Goal: Task Accomplishment & Management: Manage account settings

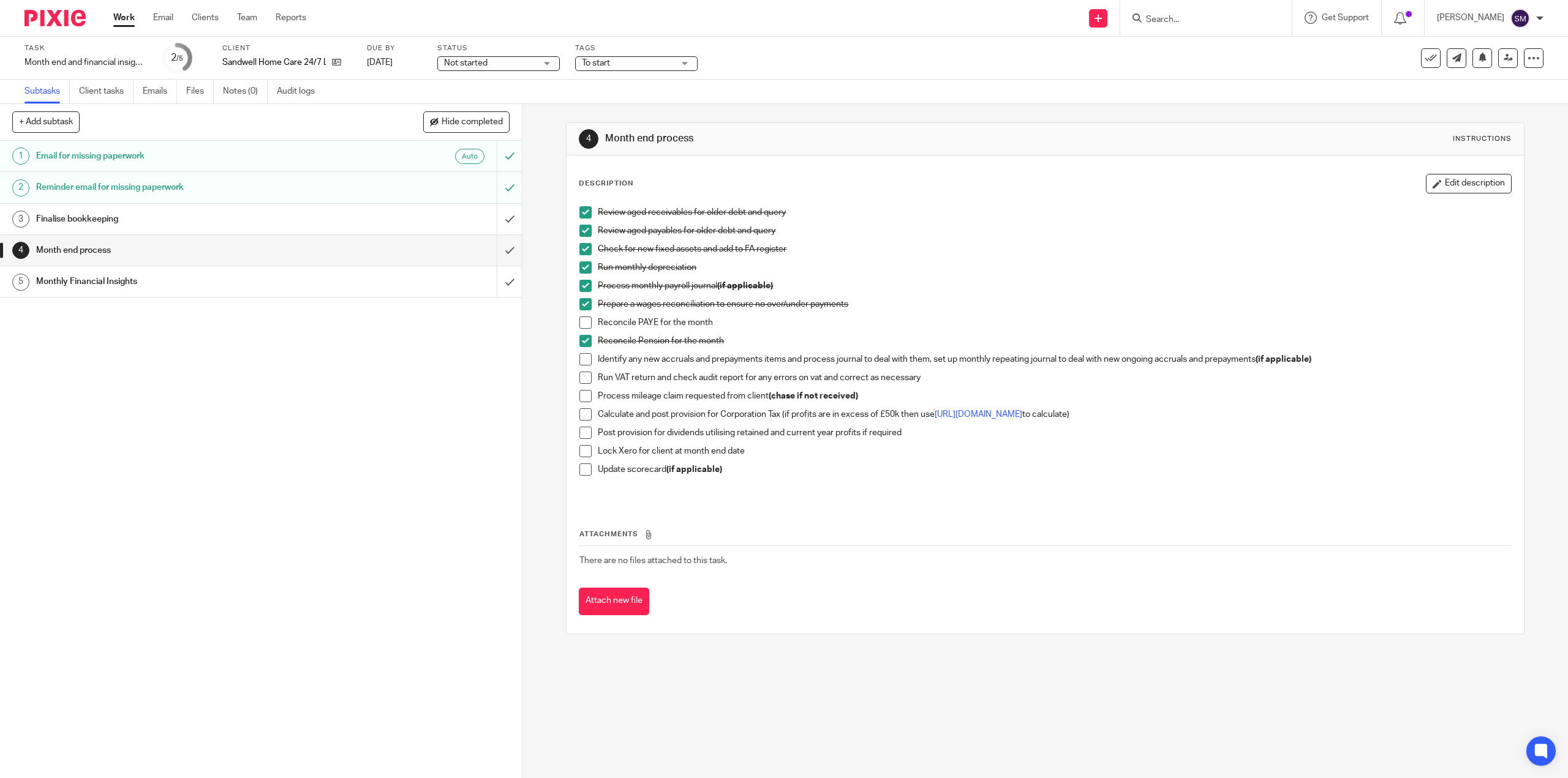
drag, startPoint x: 585, startPoint y: 364, endPoint x: 594, endPoint y: 366, distance: 9.2
click at [586, 362] on span at bounding box center [585, 359] width 12 height 12
click at [587, 383] on li "Run VAT return and check audit report for any errors on vat and correct as nece…" at bounding box center [1044, 381] width 931 height 19
click at [583, 382] on span at bounding box center [585, 377] width 12 height 12
click at [579, 394] on span at bounding box center [585, 396] width 12 height 12
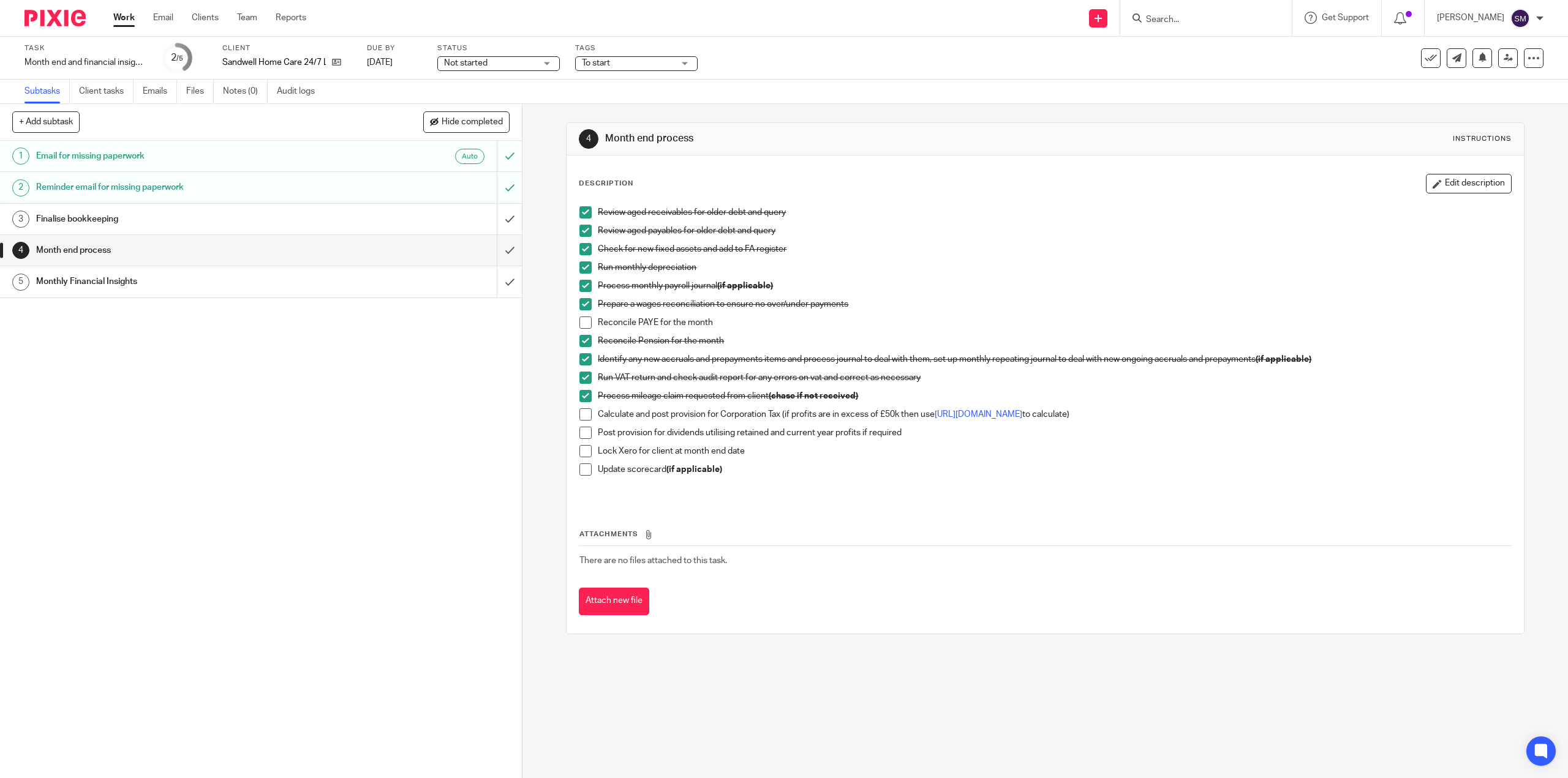
click at [579, 437] on span at bounding box center [585, 432] width 12 height 12
drag, startPoint x: 582, startPoint y: 449, endPoint x: 581, endPoint y: 462, distance: 13.0
click at [582, 449] on span at bounding box center [585, 451] width 12 height 12
click at [582, 469] on span at bounding box center [585, 469] width 12 height 12
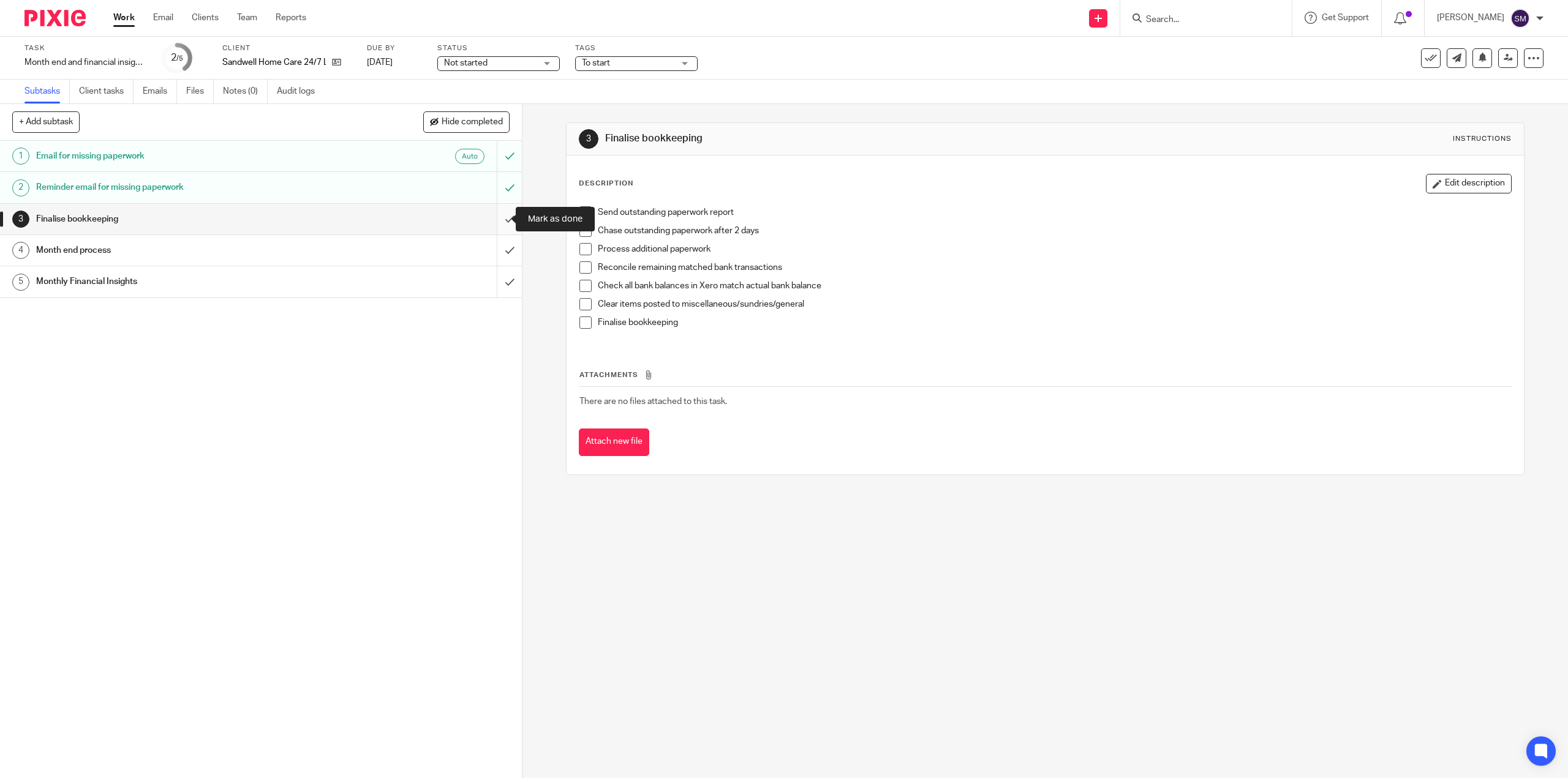
click at [501, 217] on input "submit" at bounding box center [260, 219] width 521 height 31
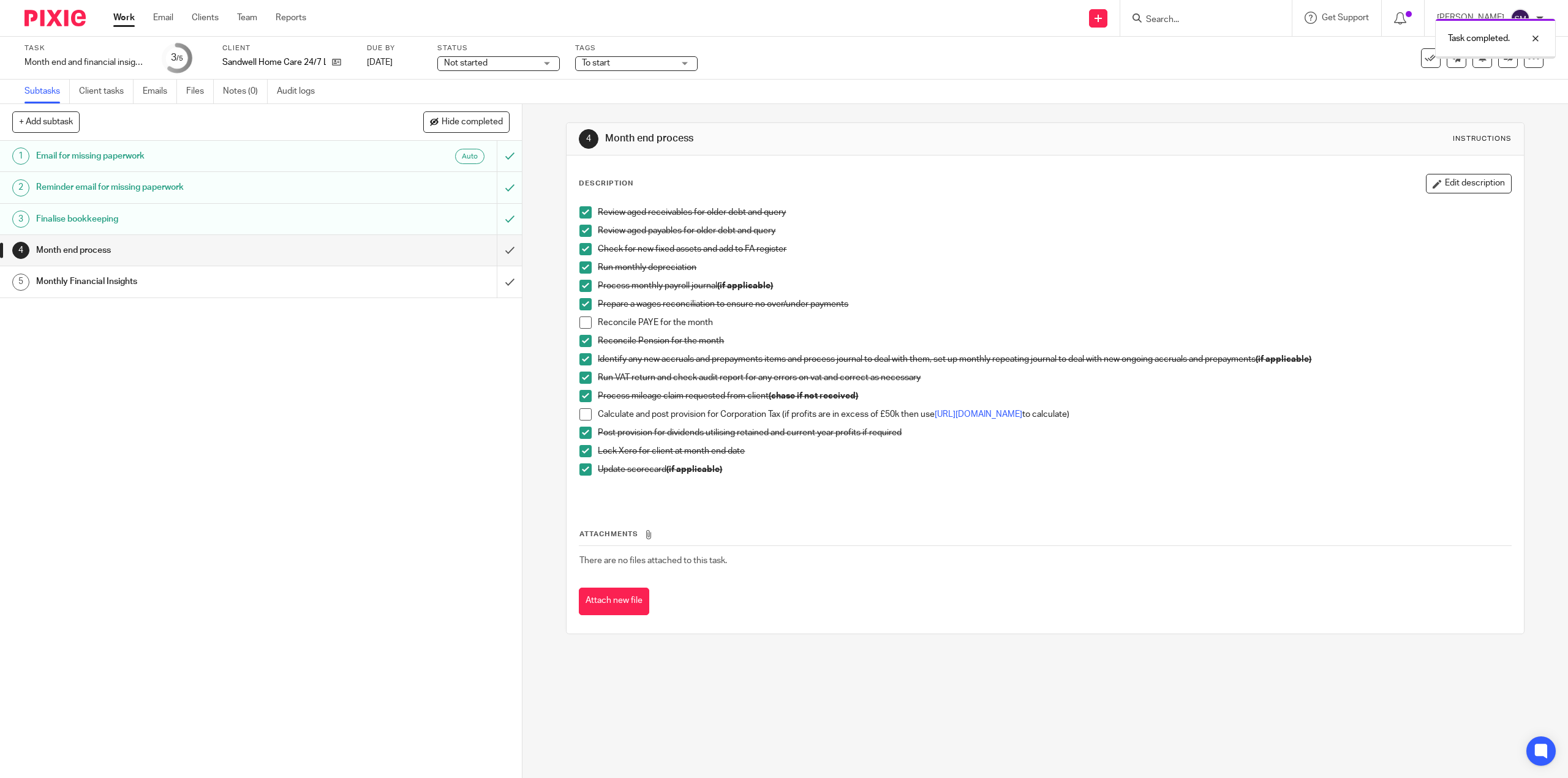
click at [501, 217] on input "submit" at bounding box center [260, 219] width 521 height 31
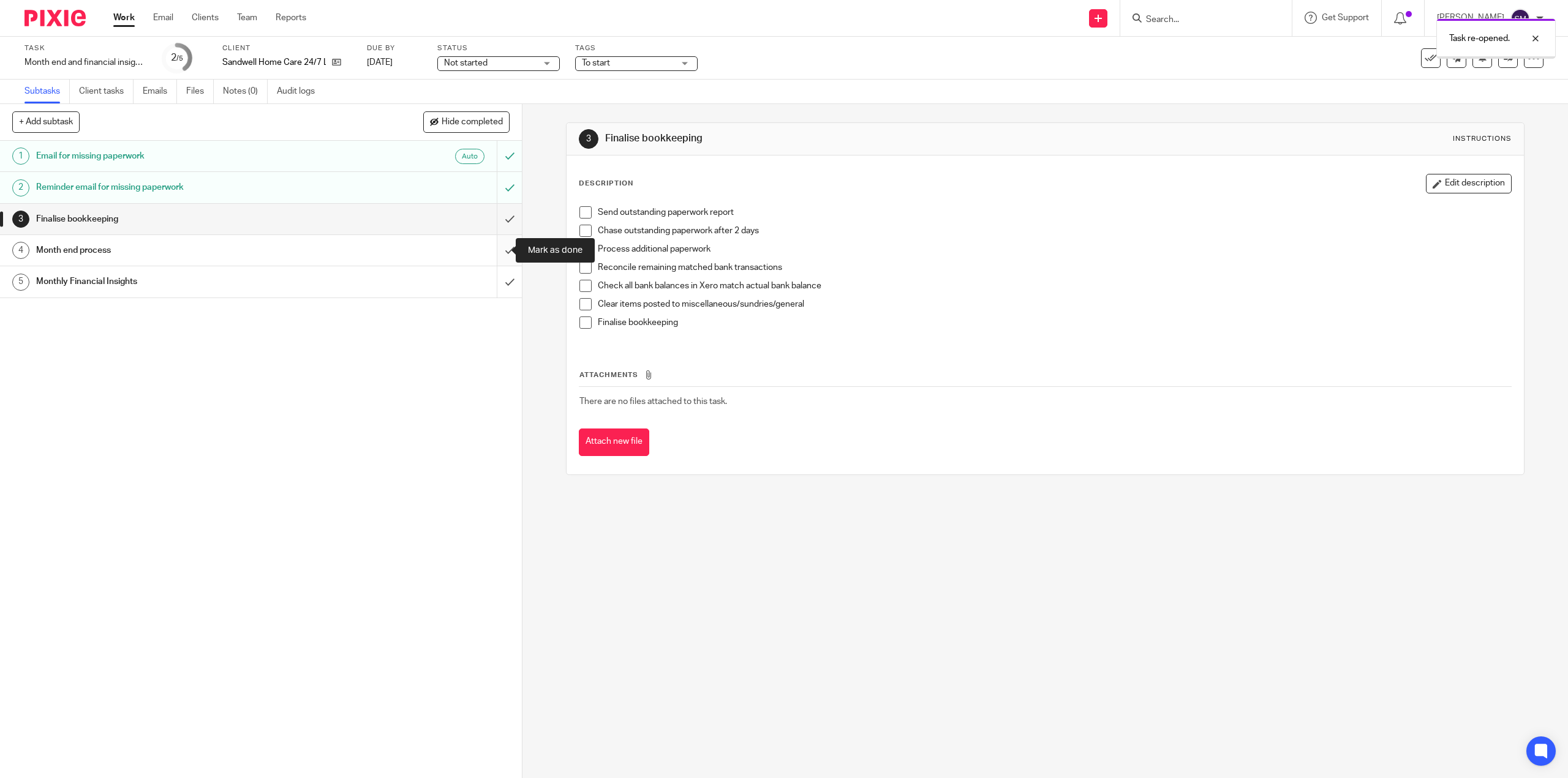
click at [502, 246] on input "submit" at bounding box center [260, 250] width 521 height 31
click at [497, 285] on input "submit" at bounding box center [260, 281] width 521 height 31
click at [544, 64] on div "Not started Not started" at bounding box center [499, 63] width 123 height 15
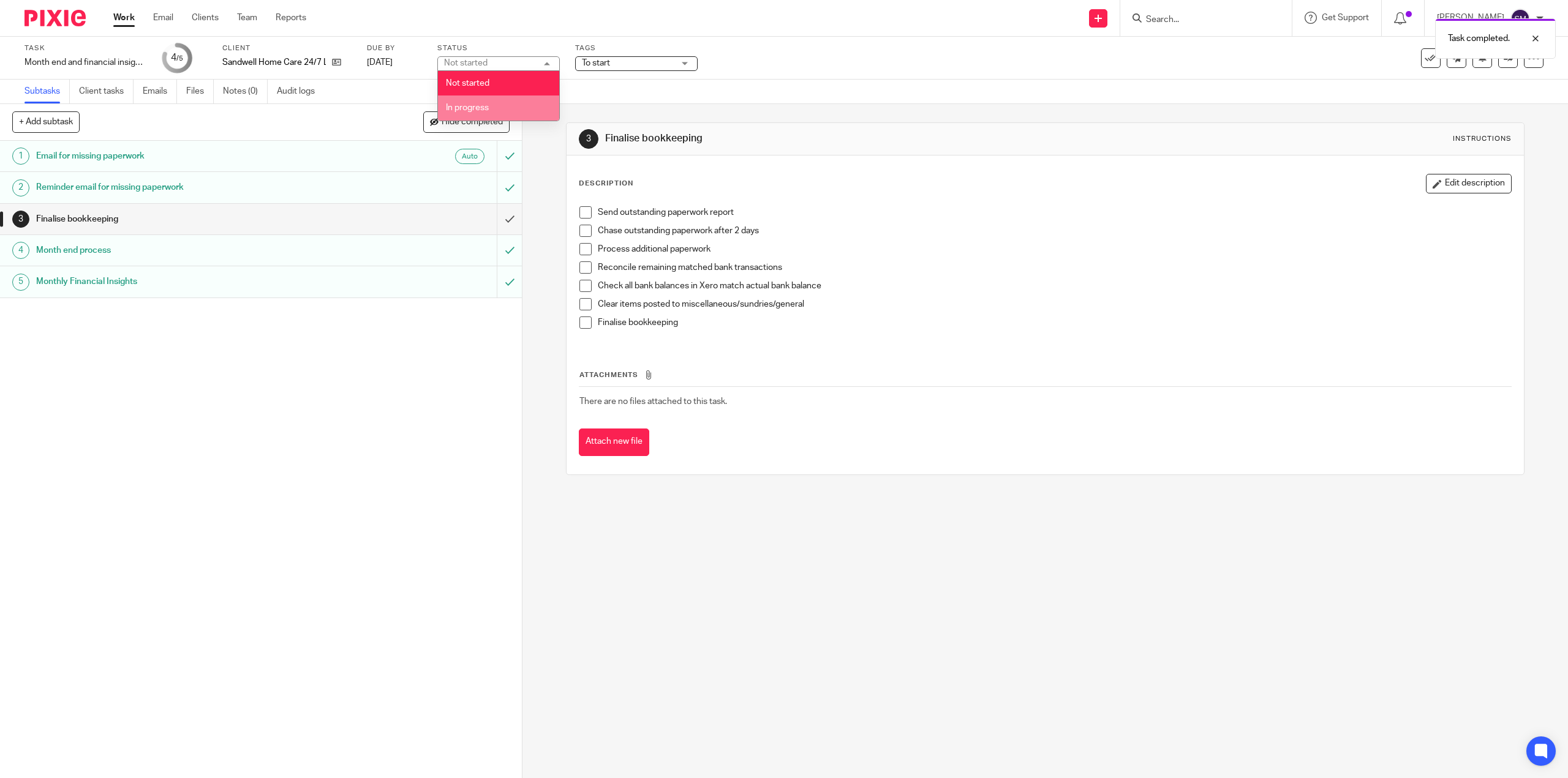
click at [765, 67] on div "Task Month end and financial insights Save Month end and financial insights 4 /…" at bounding box center [657, 58] width 1266 height 29
click at [1221, 58] on div "Task Month end and financial insights Save Month end and financial insights 4 /…" at bounding box center [657, 58] width 1266 height 29
click at [526, 67] on span "Not started" at bounding box center [489, 63] width 92 height 13
click at [794, 54] on div "Task Month end and financial insights Save Month end and financial insights 4 /…" at bounding box center [657, 58] width 1266 height 29
click at [1429, 56] on button at bounding box center [1430, 58] width 19 height 19
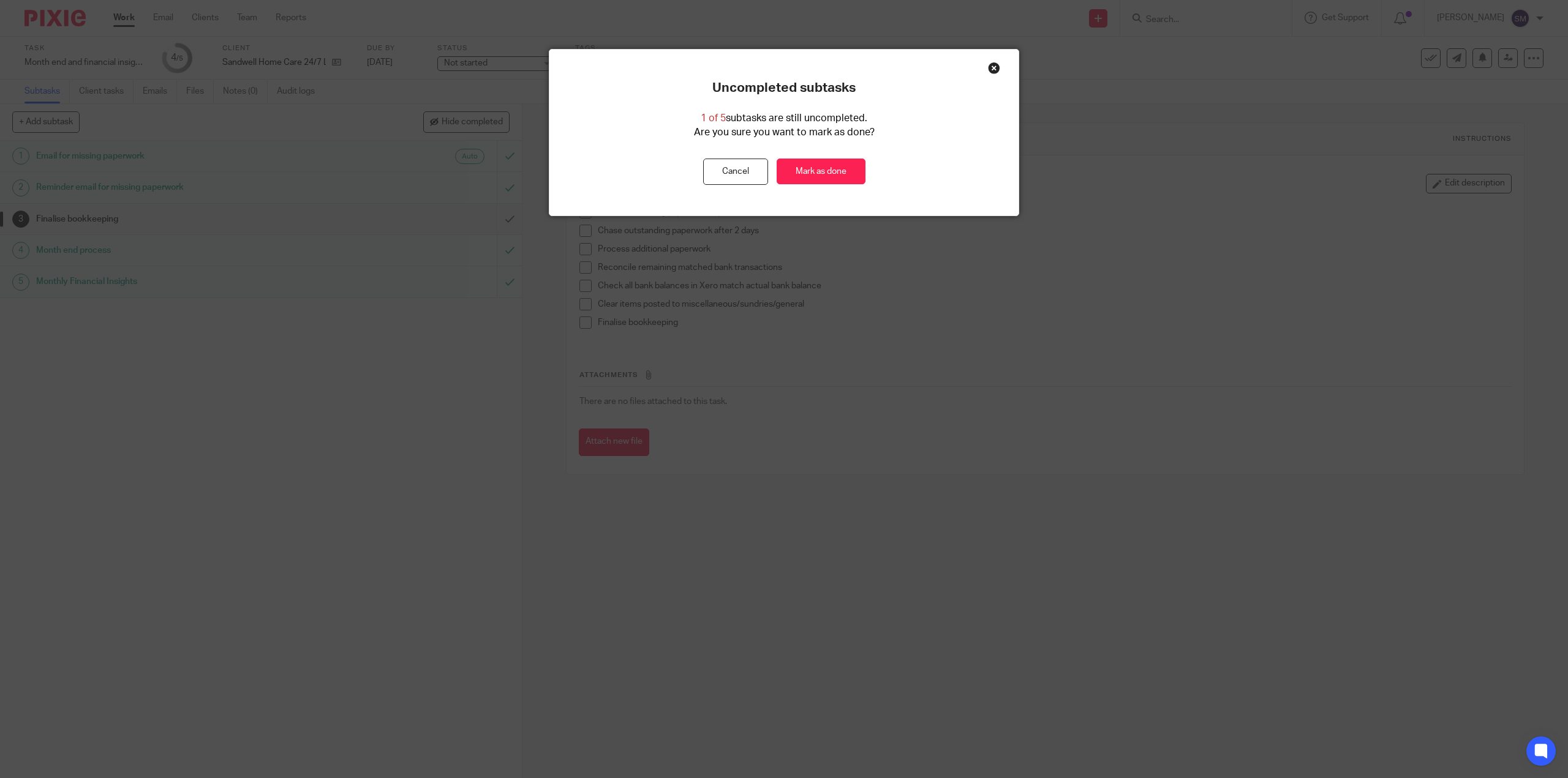
drag, startPoint x: 808, startPoint y: 176, endPoint x: 1193, endPoint y: 189, distance: 385.2
click at [810, 175] on link "Mark as done" at bounding box center [821, 171] width 88 height 26
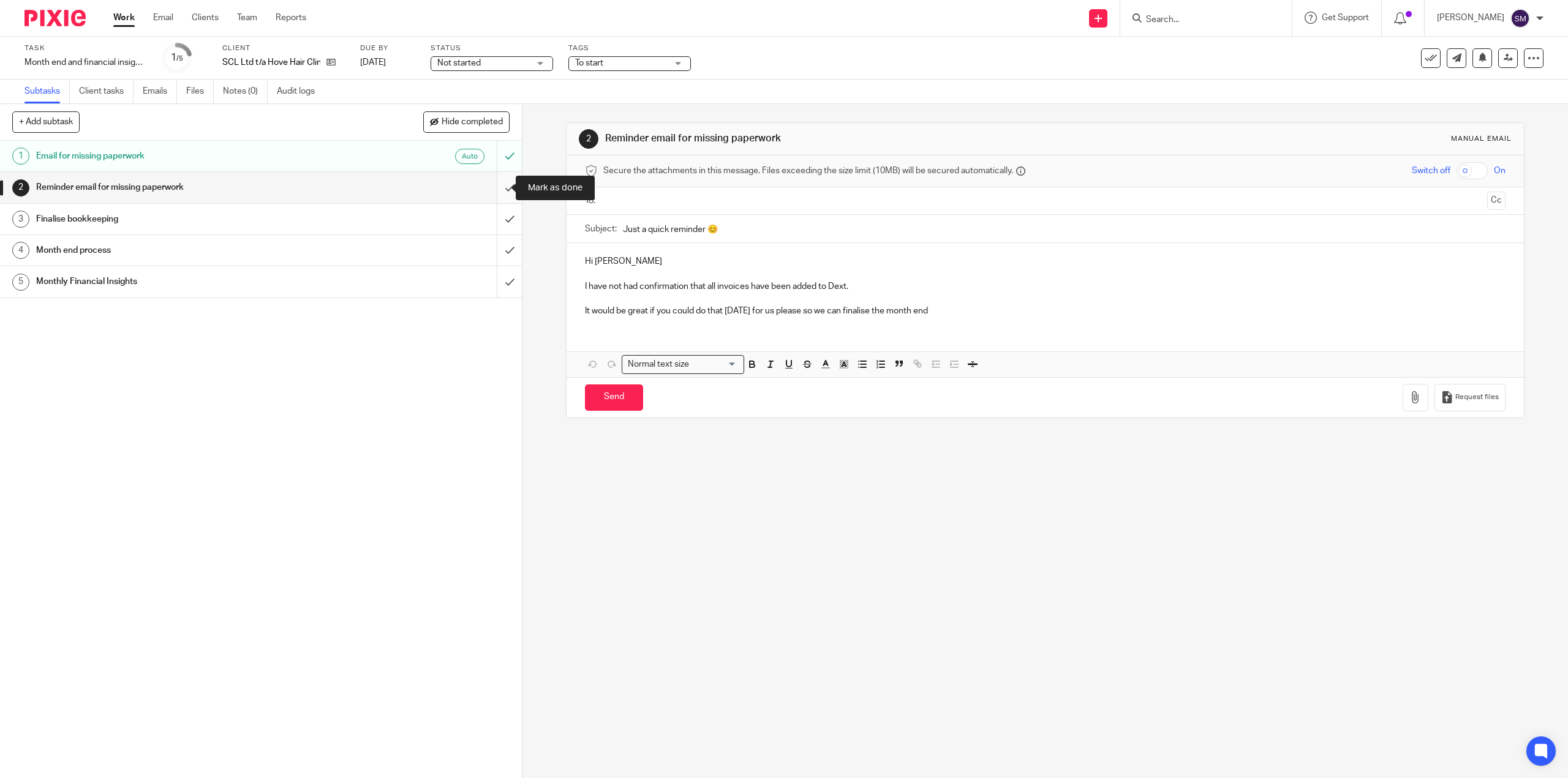
click input "submit"
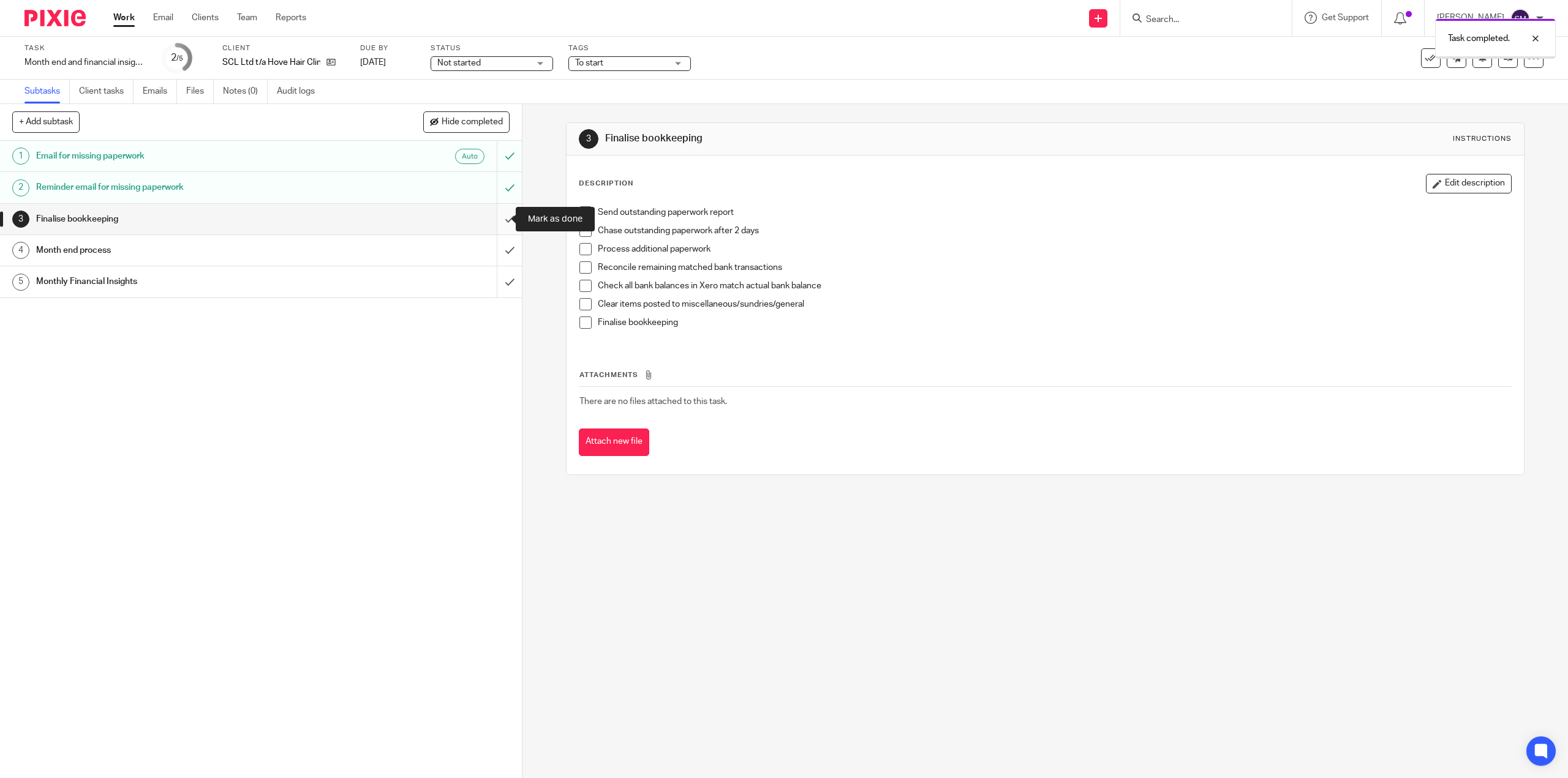
drag, startPoint x: 0, startPoint y: 0, endPoint x: 500, endPoint y: 215, distance: 544.3
click at [497, 215] on input "submit" at bounding box center [260, 219] width 521 height 31
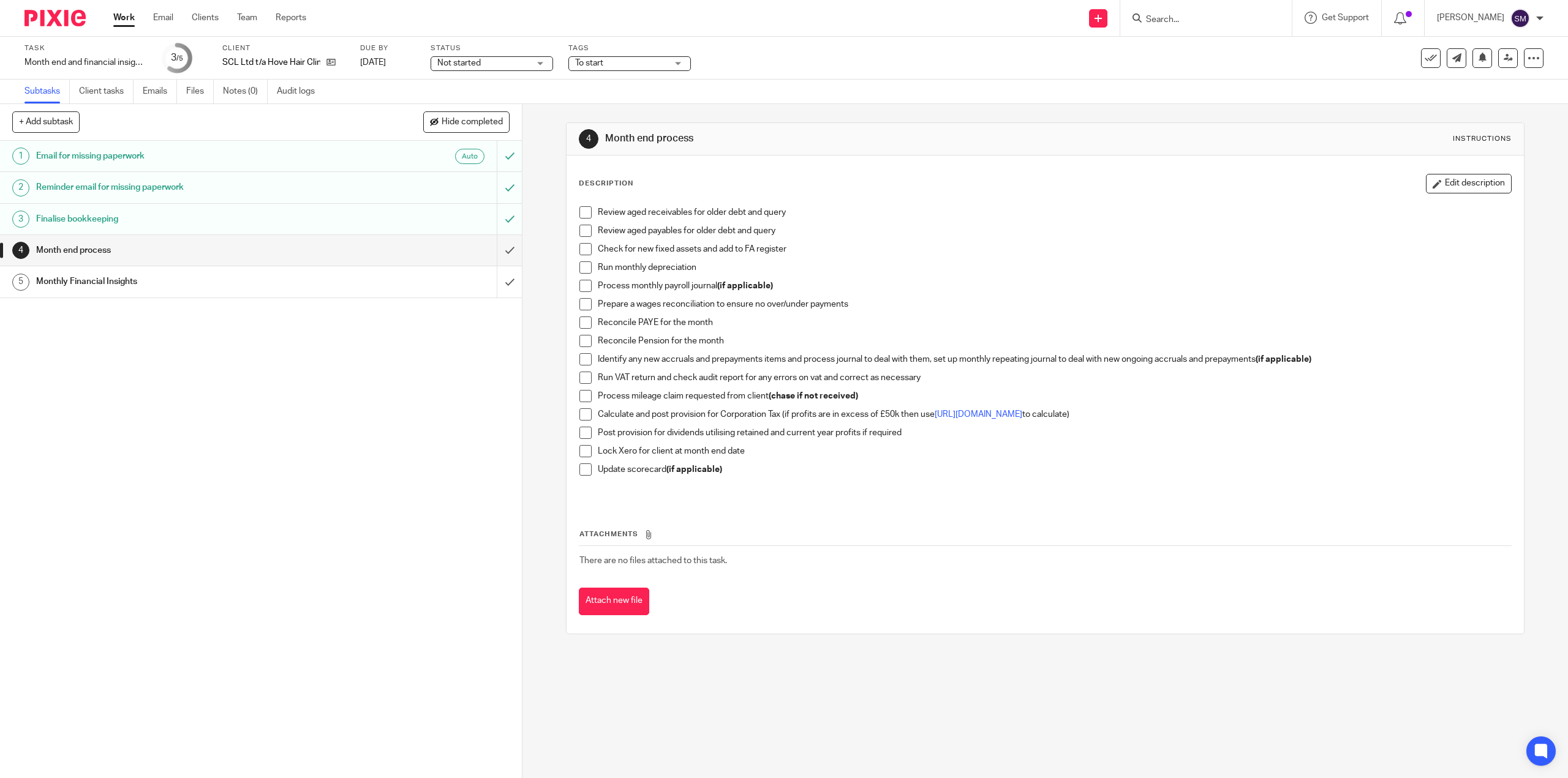
click at [581, 217] on span at bounding box center [585, 212] width 12 height 12
drag, startPoint x: 205, startPoint y: 18, endPoint x: 348, endPoint y: 20, distance: 143.0
click at [205, 18] on link "Clients" at bounding box center [205, 17] width 27 height 12
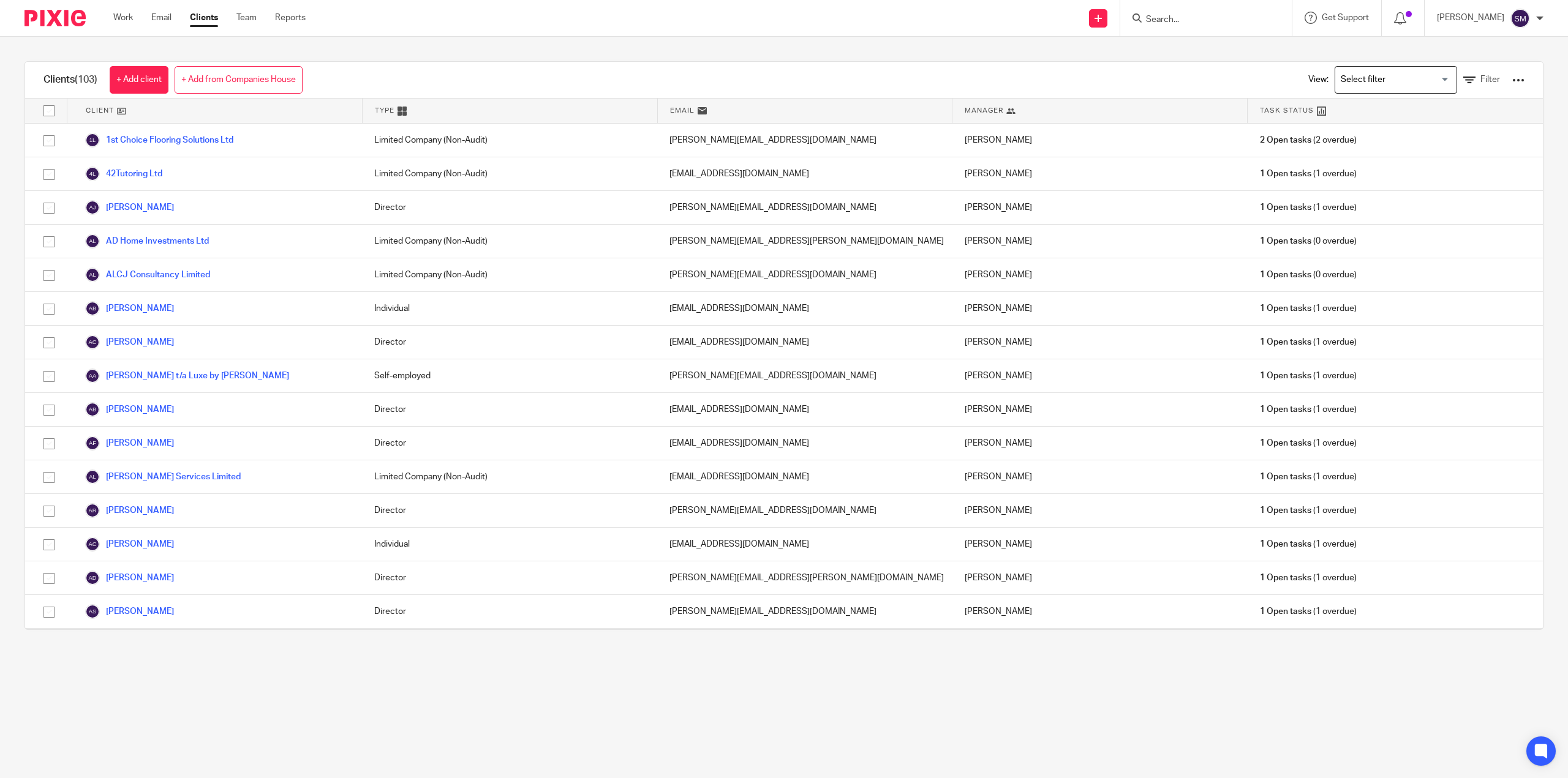
click at [1381, 80] on input "Search for option" at bounding box center [1393, 80] width 113 height 21
click at [1151, 26] on div at bounding box center [1206, 18] width 171 height 36
click at [1169, 19] on input "Search" at bounding box center [1200, 20] width 111 height 11
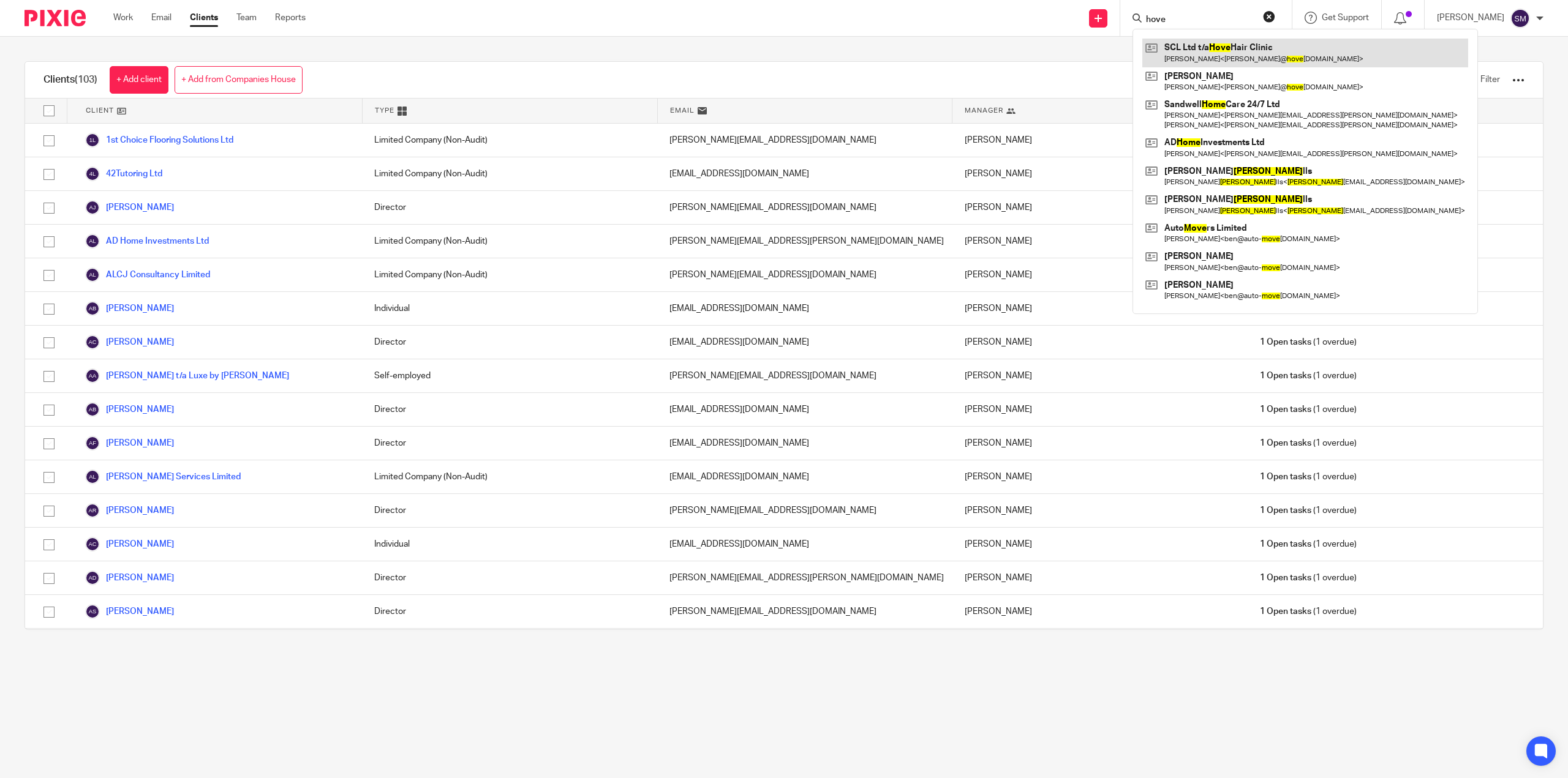
type input "hove"
click at [1180, 54] on link at bounding box center [1305, 52] width 326 height 28
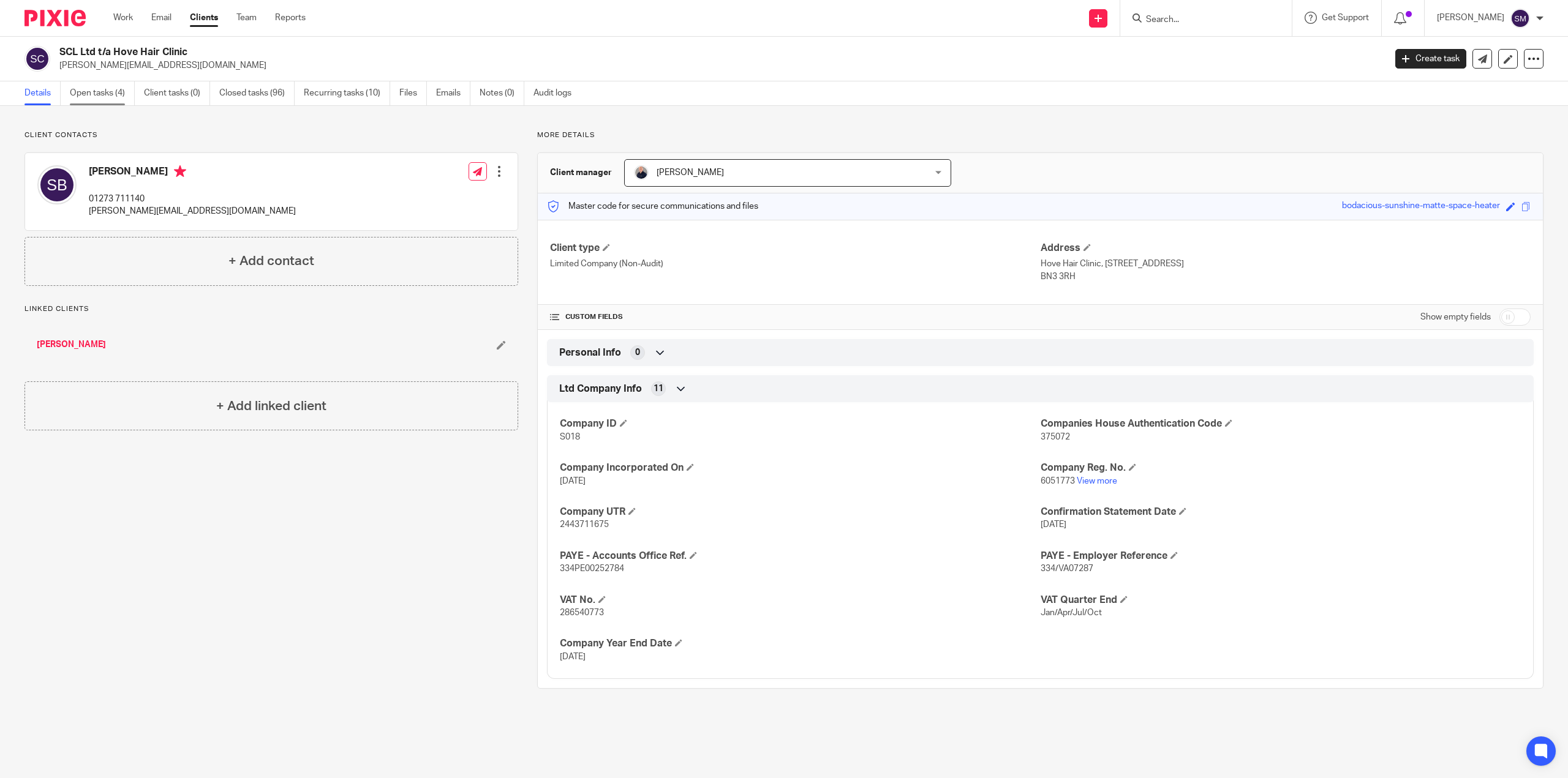
click at [115, 91] on link "Open tasks (4)" at bounding box center [102, 93] width 65 height 24
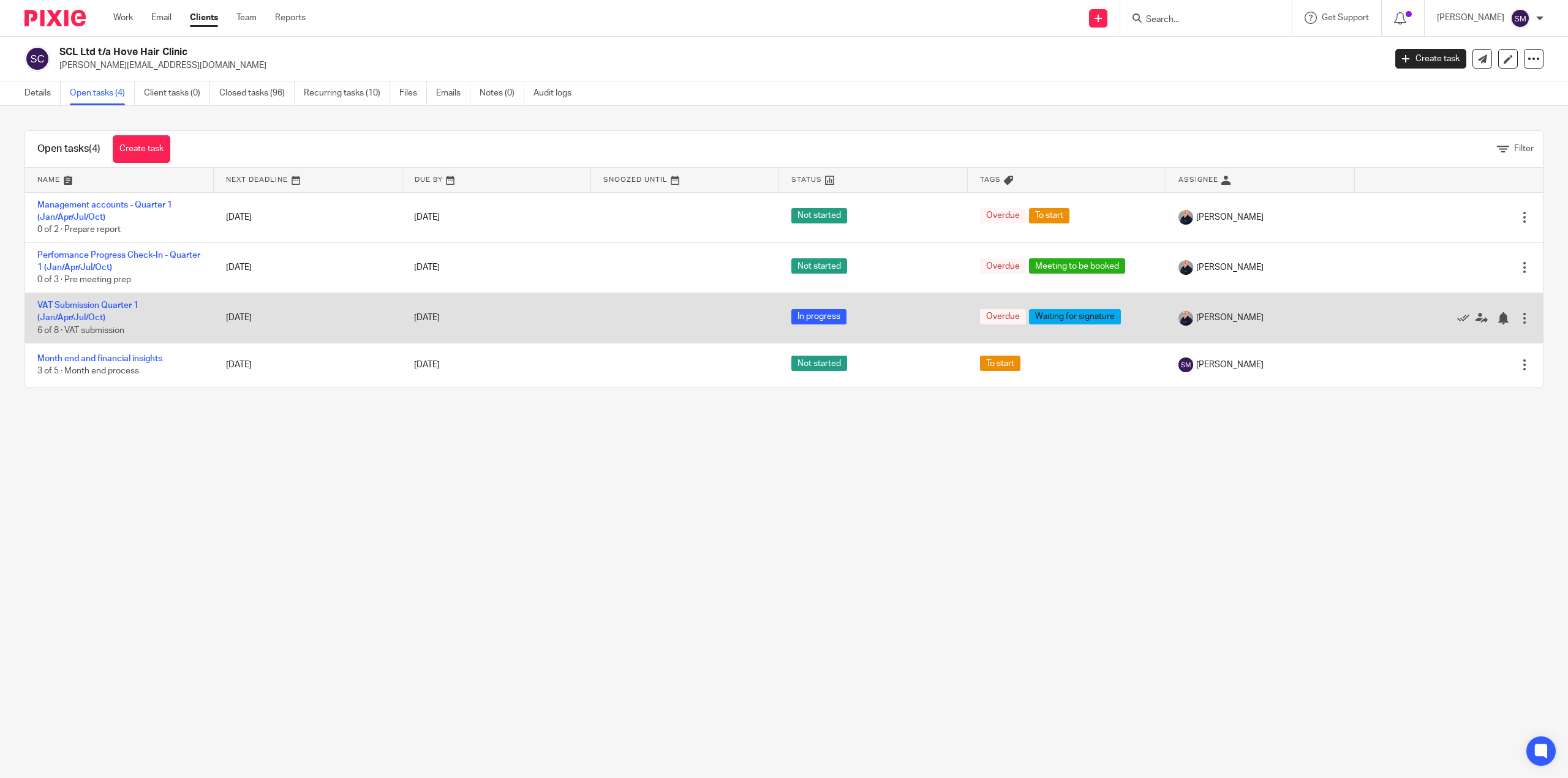
click at [60, 310] on td "VAT Submission Quarter 1 (Jan/Apr/Jul/Oct) 6 of 8 · VAT submission" at bounding box center [119, 317] width 188 height 50
click at [76, 304] on link "VAT Submission Quarter 1 (Jan/Apr/Jul/Oct)" at bounding box center [88, 311] width 101 height 21
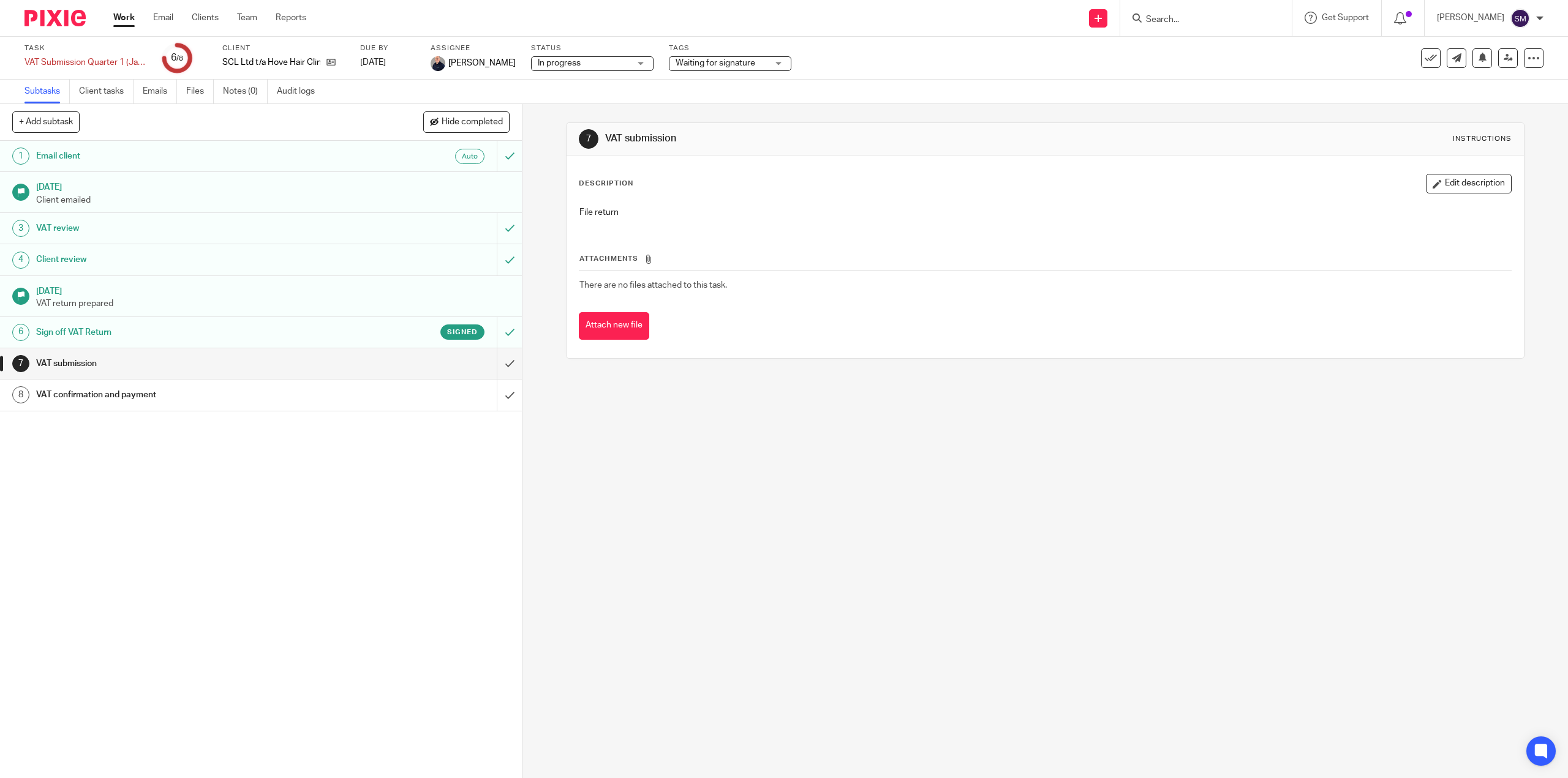
click at [61, 328] on h1 "Sign off VAT Return" at bounding box center [185, 332] width 299 height 19
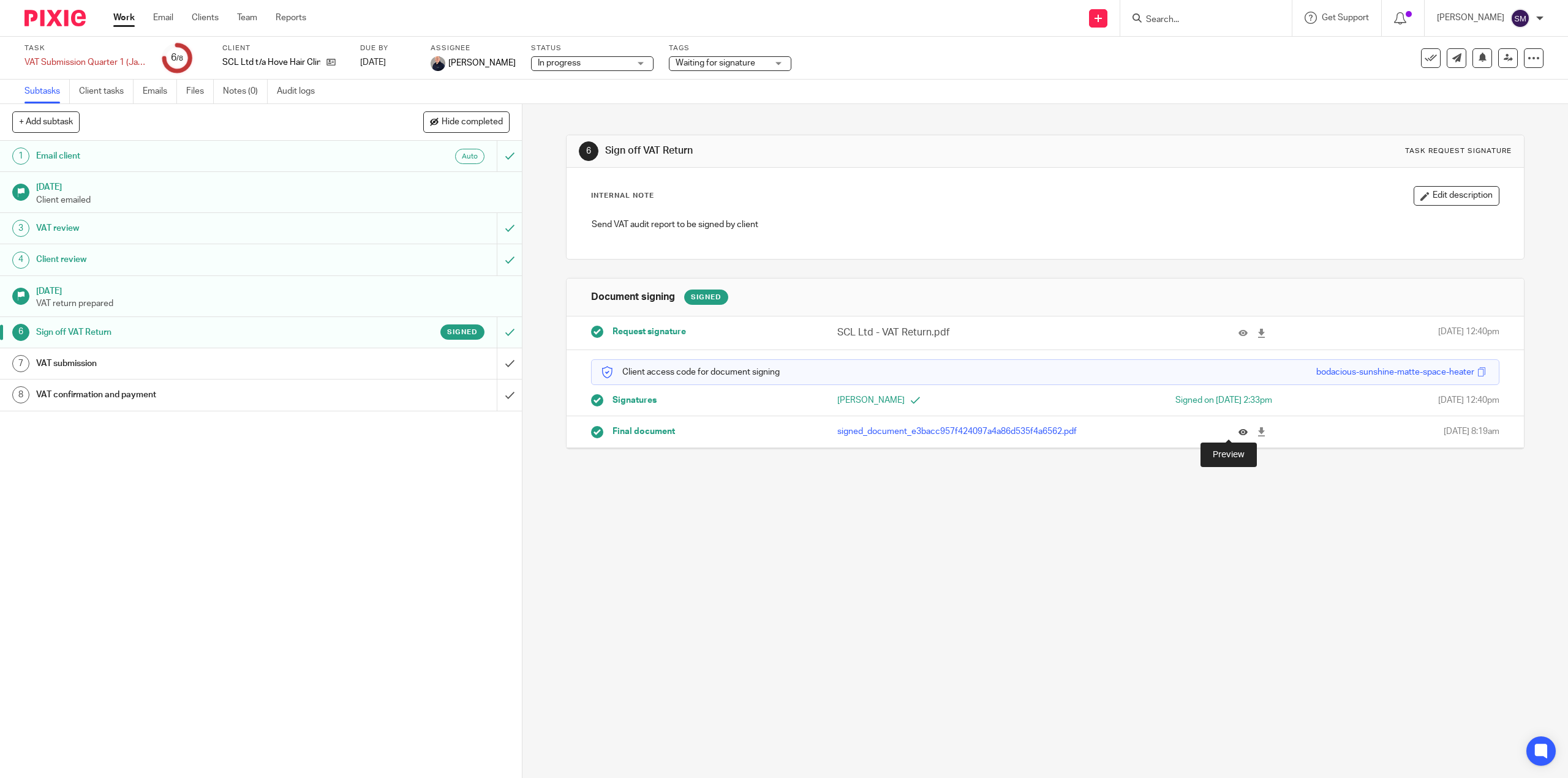
click at [1238, 433] on icon at bounding box center [1243, 431] width 9 height 9
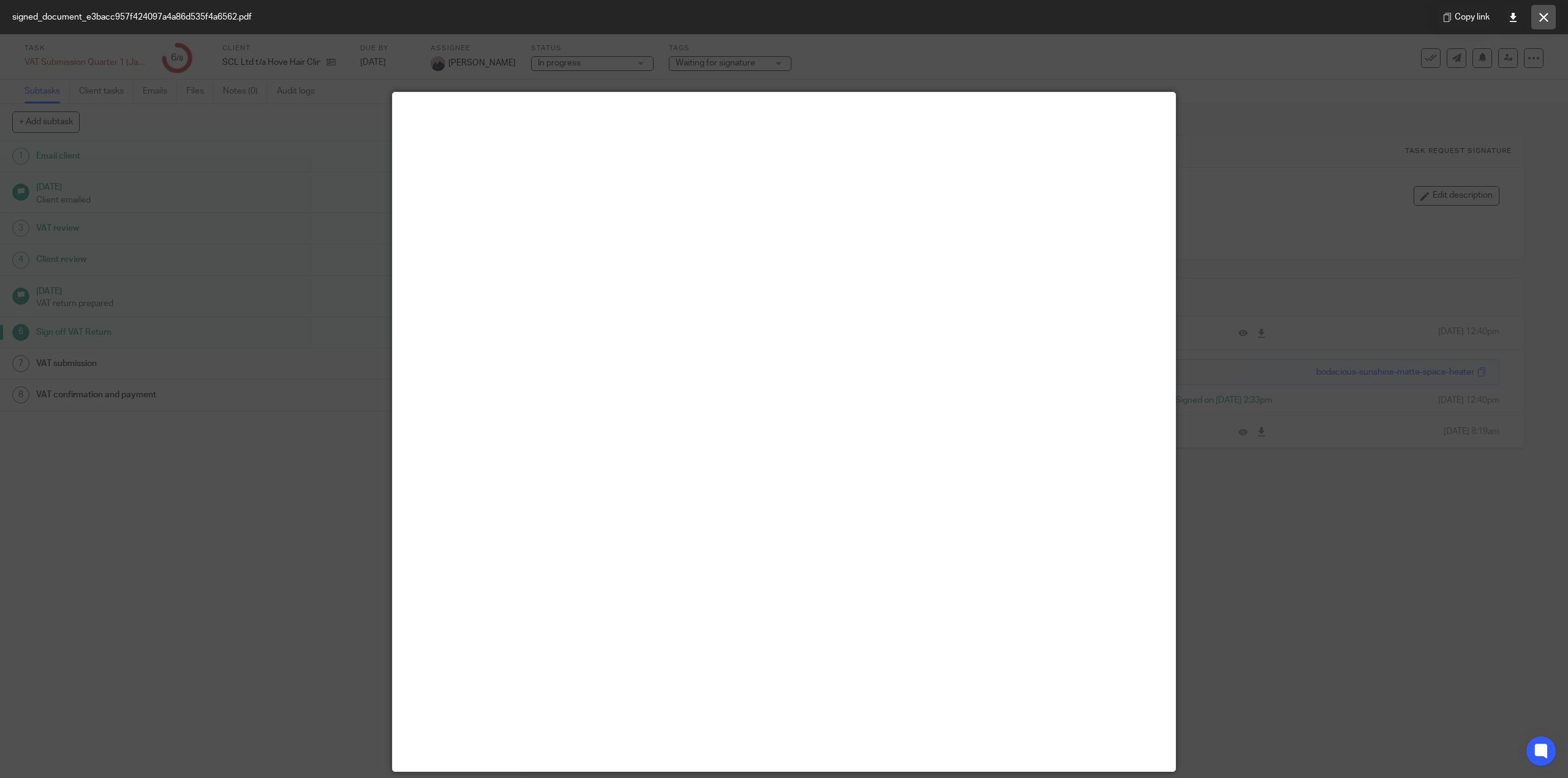
click at [1540, 15] on icon at bounding box center [1544, 17] width 9 height 9
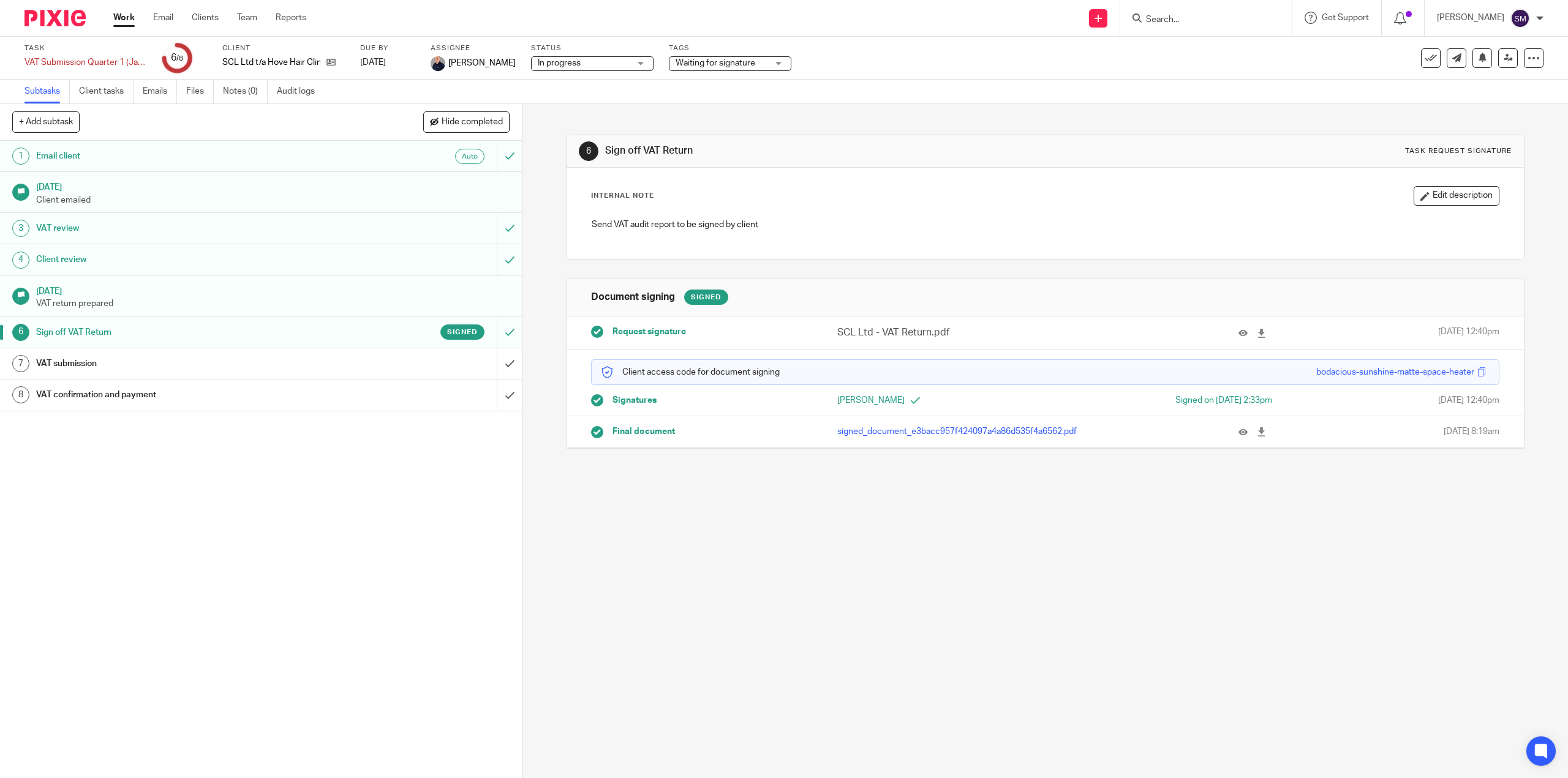
click at [123, 16] on link "Work" at bounding box center [124, 17] width 21 height 12
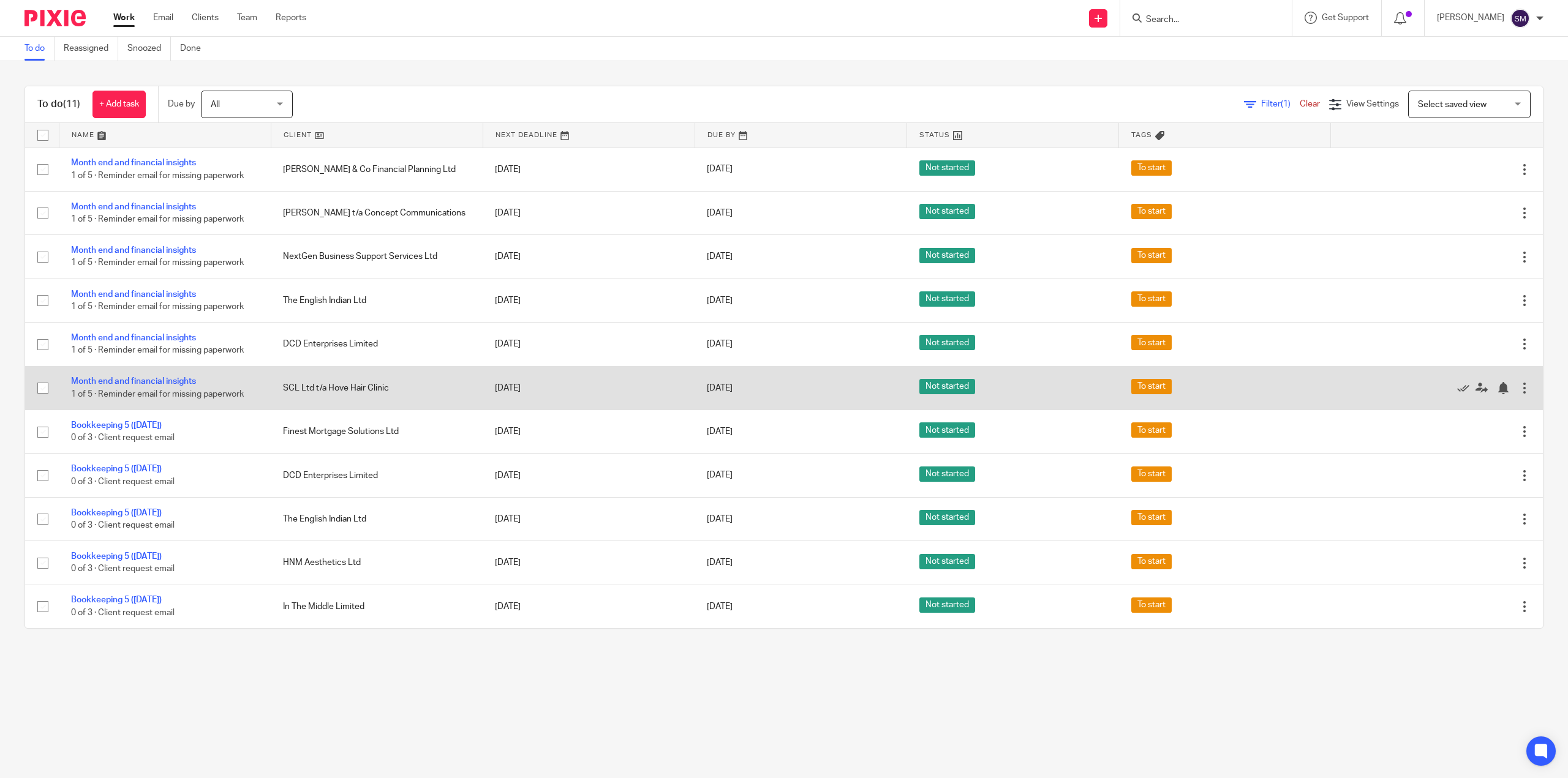
click at [136, 377] on td "Month end and financial insights 1 of 5 · Reminder email for missing paperwork" at bounding box center [164, 387] width 212 height 43
click at [157, 379] on link "Month end and financial insights" at bounding box center [133, 382] width 125 height 9
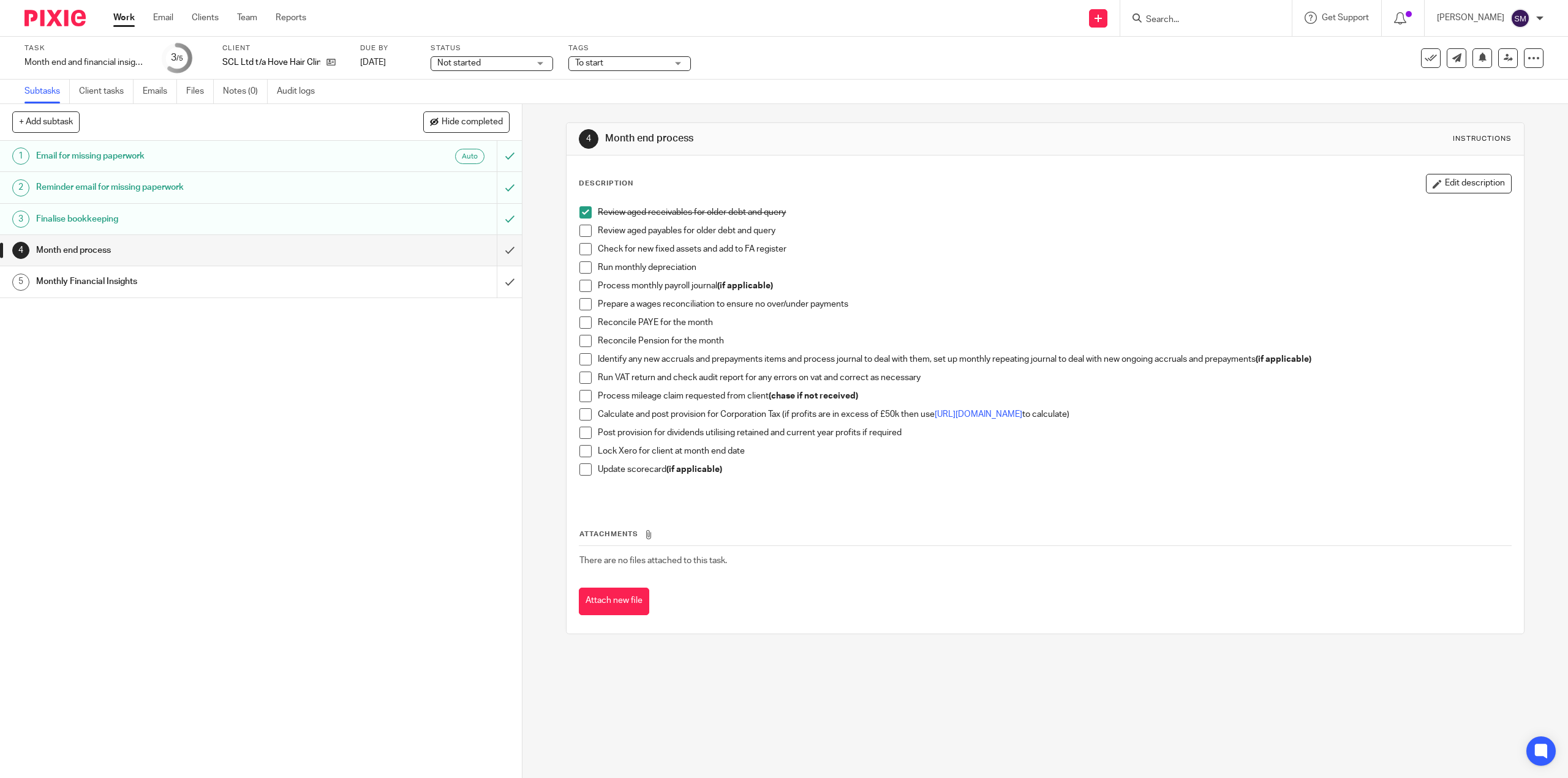
click at [585, 232] on span at bounding box center [585, 230] width 12 height 12
